Goal: Task Accomplishment & Management: Manage account settings

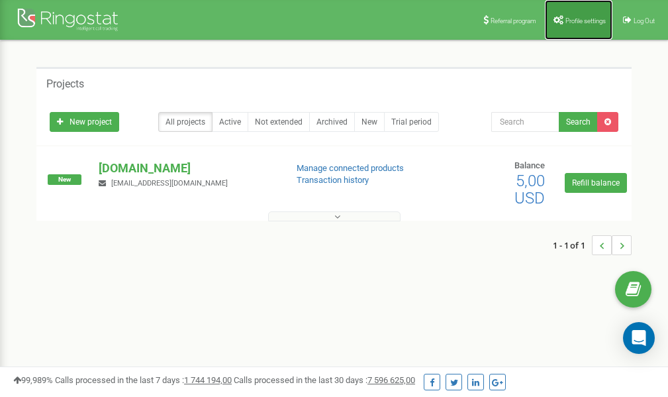
click at [577, 23] on span "Profile settings" at bounding box center [585, 20] width 40 height 7
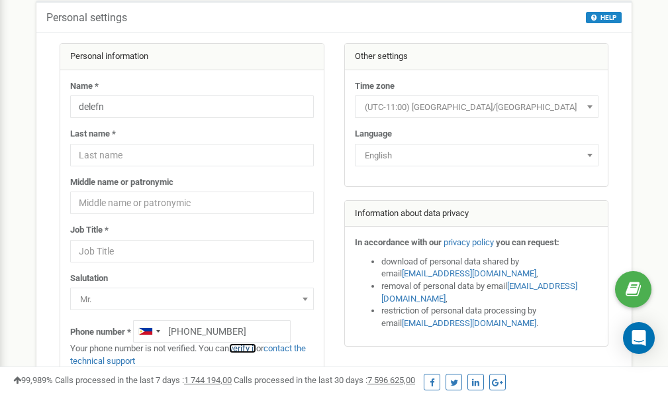
click at [249, 346] on link "verify it" at bounding box center [242, 348] width 27 height 10
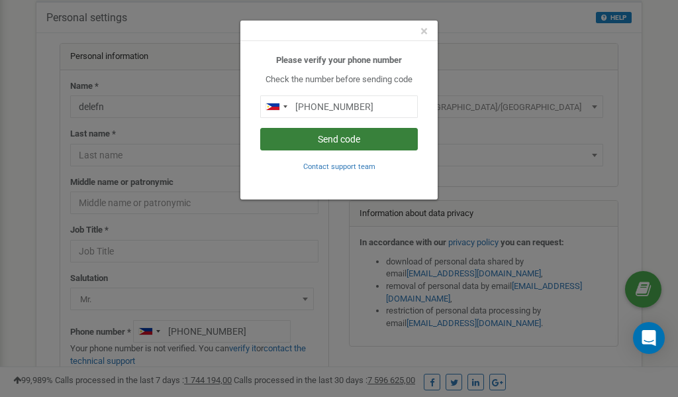
click at [355, 137] on button "Send code" at bounding box center [339, 139] width 158 height 23
